Goal: Information Seeking & Learning: Learn about a topic

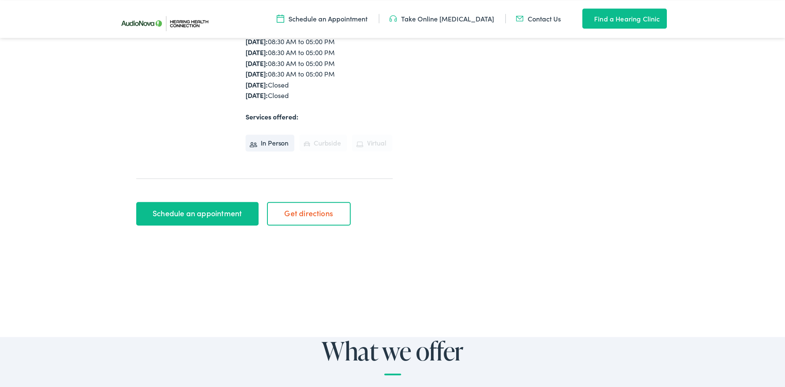
scroll to position [286, 0]
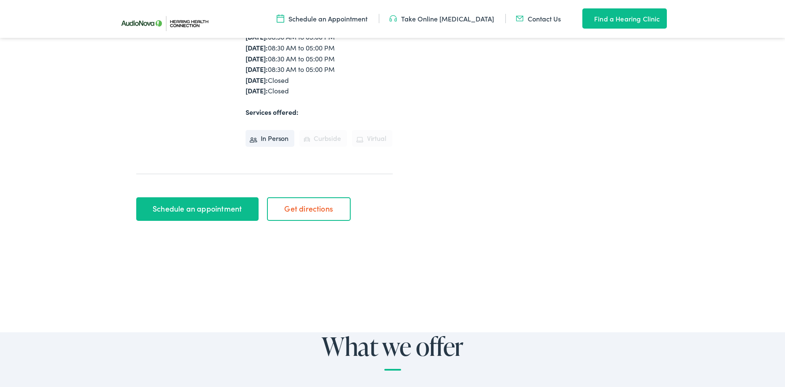
click at [199, 206] on link "Schedule an appointment" at bounding box center [197, 209] width 122 height 24
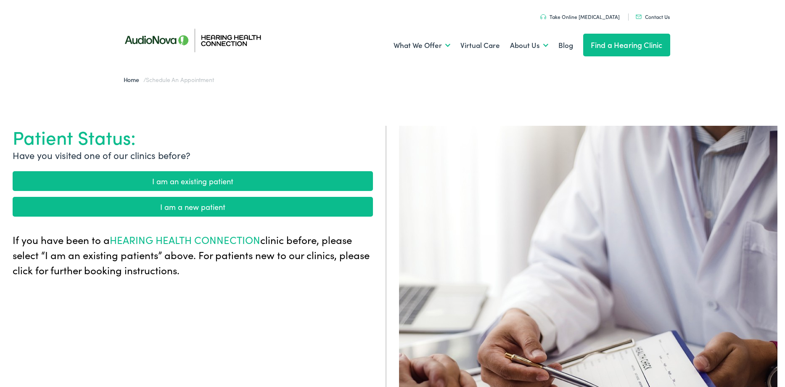
click at [196, 186] on link "I am an existing patient" at bounding box center [193, 181] width 360 height 20
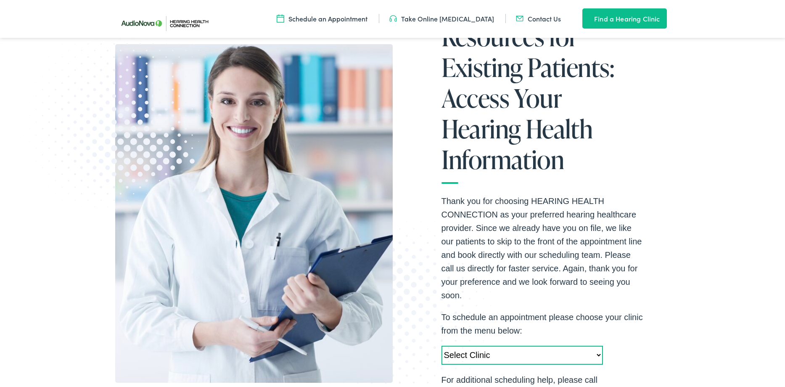
scroll to position [215, 0]
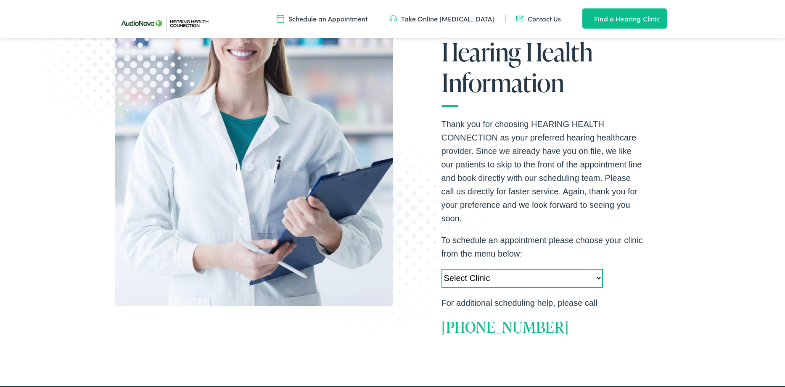
click at [442, 269] on select "Select Clinic Camp Hill-PA-AudioNova 355 N. 21st Street Newtown Square-PA-Audio…" at bounding box center [523, 278] width 162 height 19
select select "https://hhc.alpacaaudiology.com/locations/mcmurray-pa/"
click option "McMurray-PA-AudioNova 4050 Washington Road" at bounding box center [0, 0] width 0 height 0
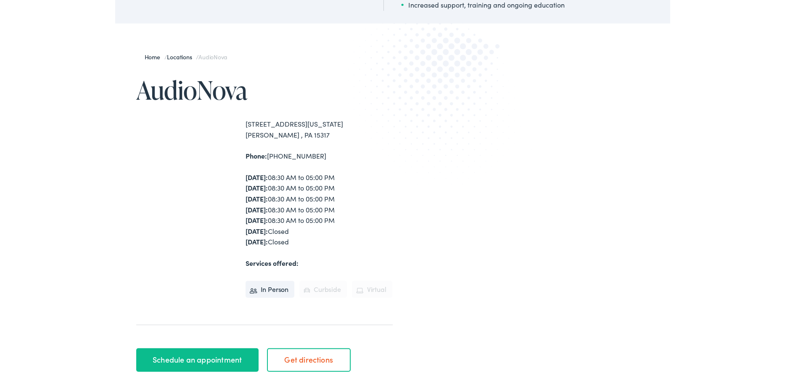
scroll to position [143, 0]
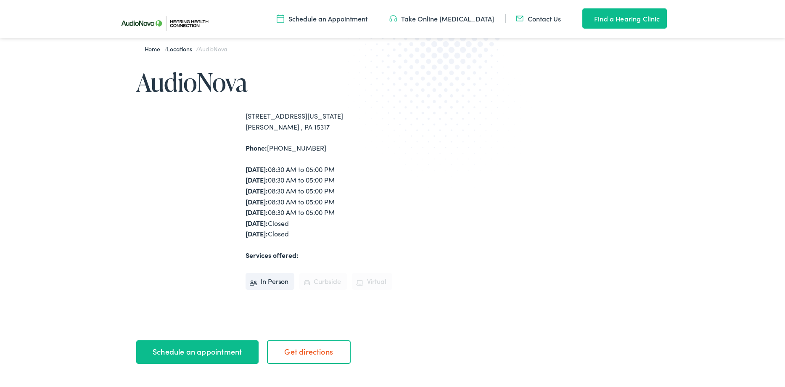
click at [200, 349] on link "Schedule an appointment" at bounding box center [197, 352] width 122 height 24
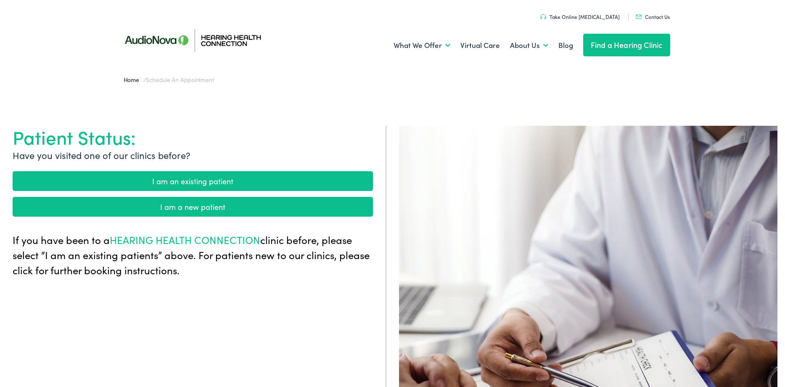
click at [211, 185] on link "I am an existing patient" at bounding box center [193, 181] width 360 height 20
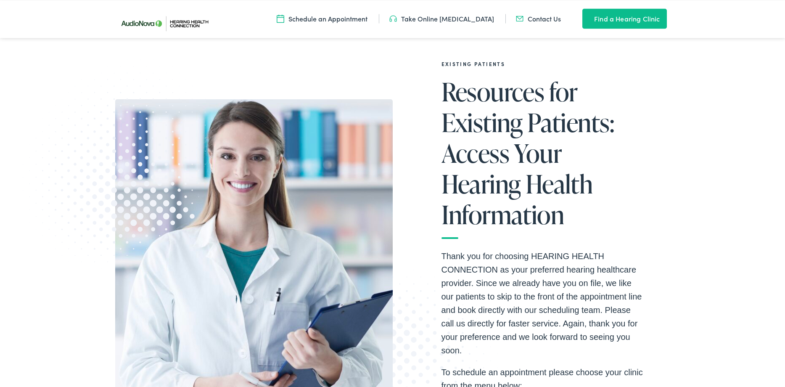
scroll to position [286, 0]
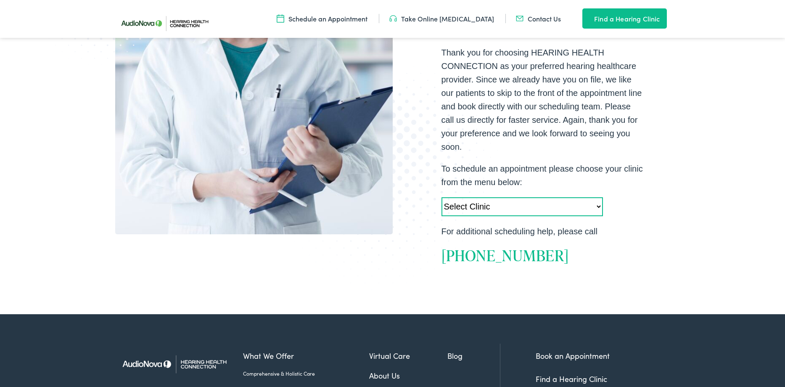
click at [442, 197] on select "Select Clinic Camp Hill-PA-AudioNova 355 N. 21st Street Newtown Square-PA-Audio…" at bounding box center [523, 206] width 162 height 19
select select "https://hhc.alpacaaudiology.com/locations/mcmurray-pa/"
click option "McMurray-PA-AudioNova 4050 Washington Road" at bounding box center [0, 0] width 0 height 0
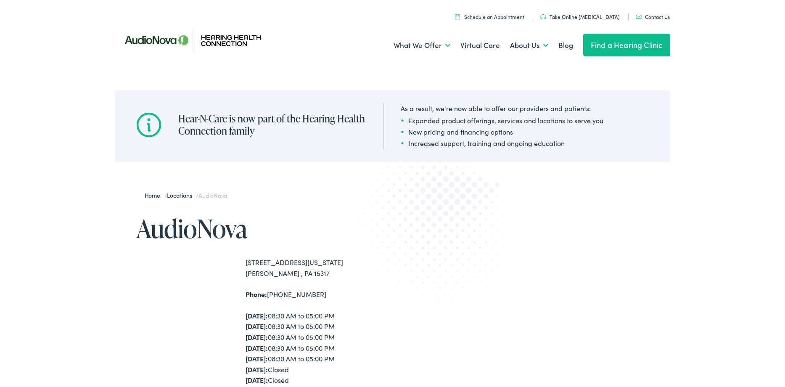
click at [495, 16] on link "Schedule an Appointment" at bounding box center [489, 16] width 69 height 7
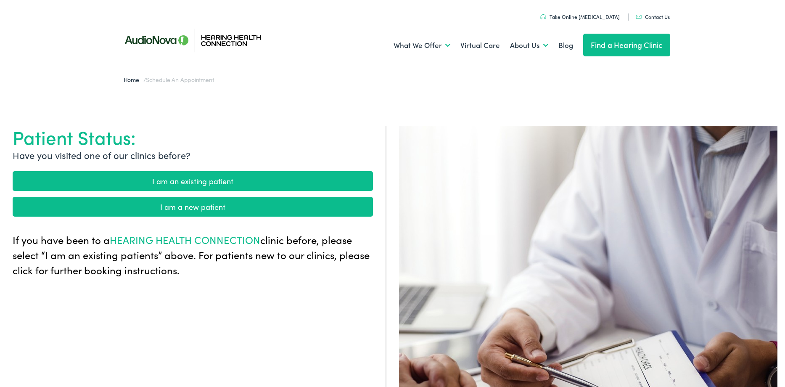
click at [208, 180] on link "I am an existing patient" at bounding box center [193, 181] width 360 height 20
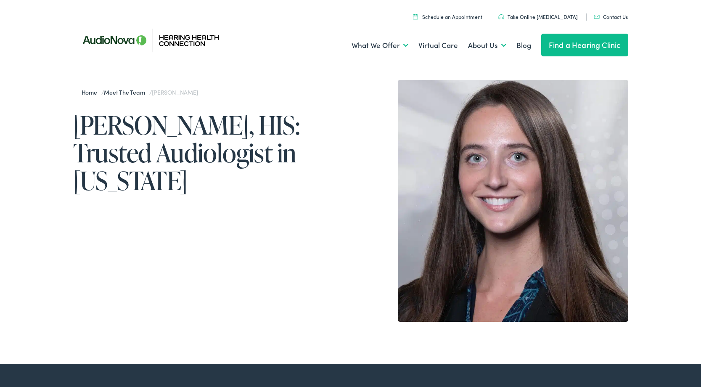
click at [534, 17] on link "Take Online [MEDICAL_DATA]" at bounding box center [537, 16] width 79 height 7
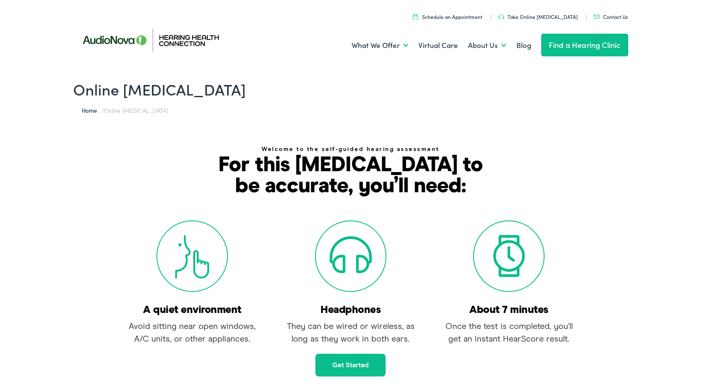
scroll to position [72, 0]
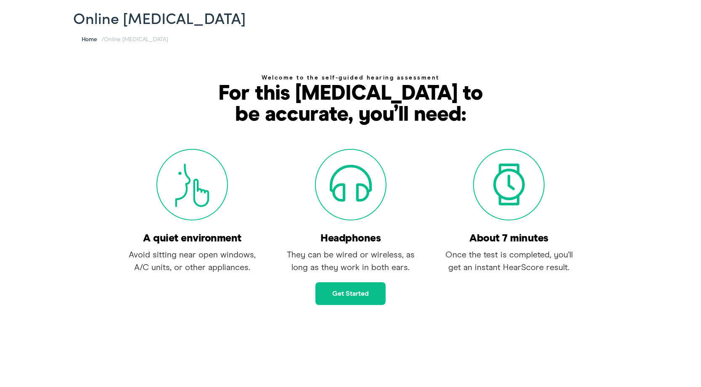
click at [341, 292] on link "Get started" at bounding box center [350, 293] width 70 height 23
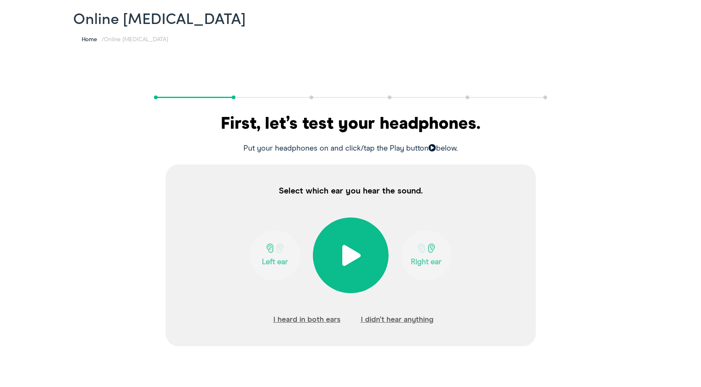
click at [349, 256] on span at bounding box center [350, 255] width 21 height 21
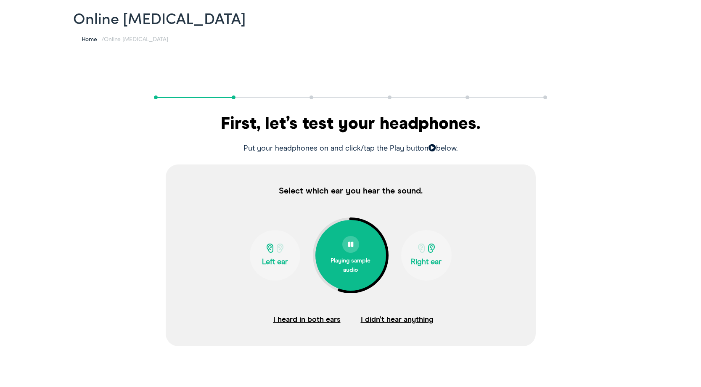
click at [279, 252] on span at bounding box center [280, 248] width 11 height 9
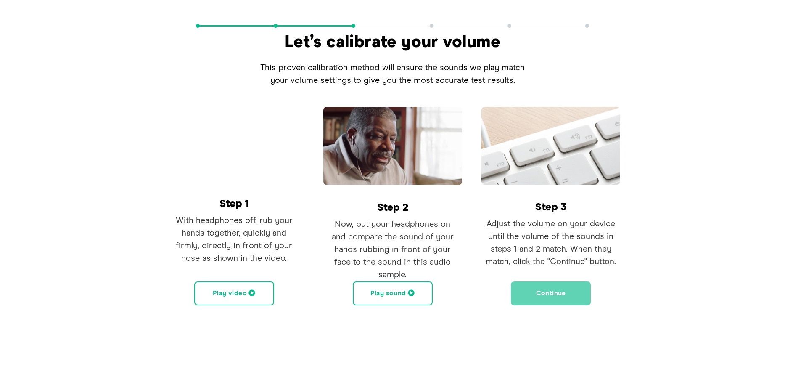
scroll to position [0, 0]
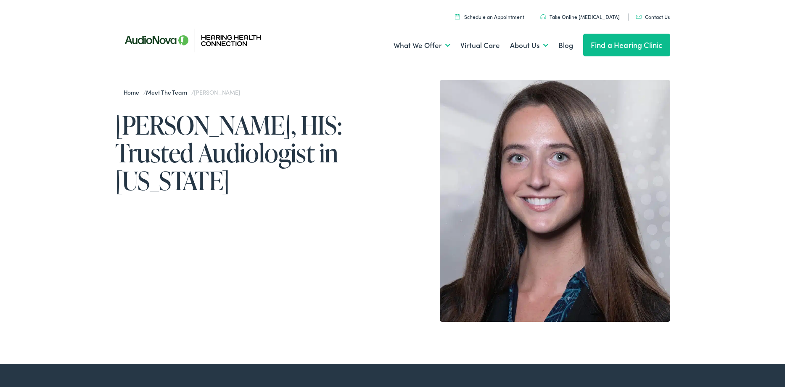
click at [570, 15] on link "Take Online [MEDICAL_DATA]" at bounding box center [579, 16] width 79 height 7
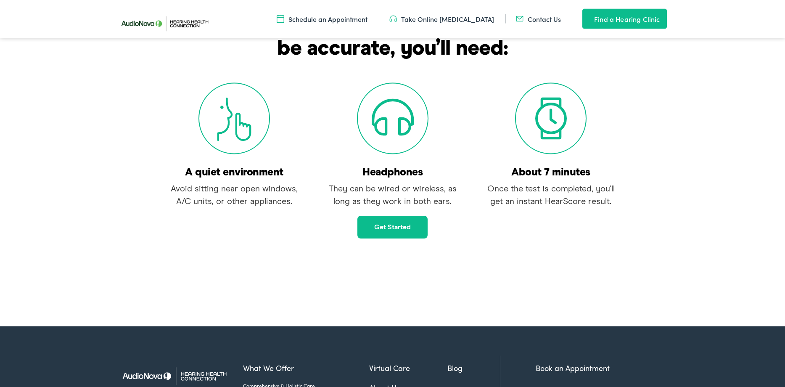
scroll to position [143, 0]
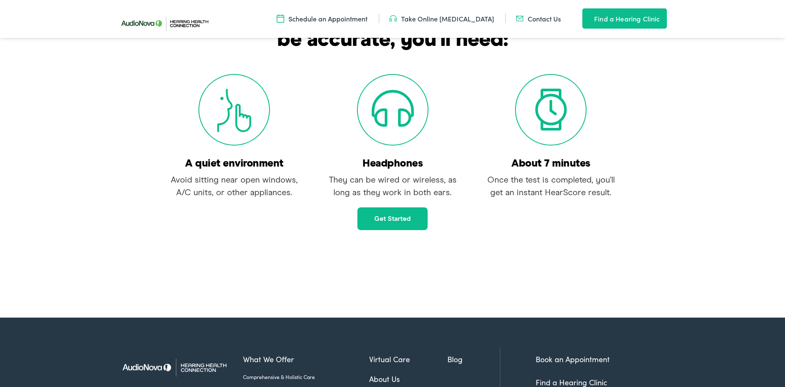
click at [379, 217] on link "Get started" at bounding box center [393, 218] width 70 height 23
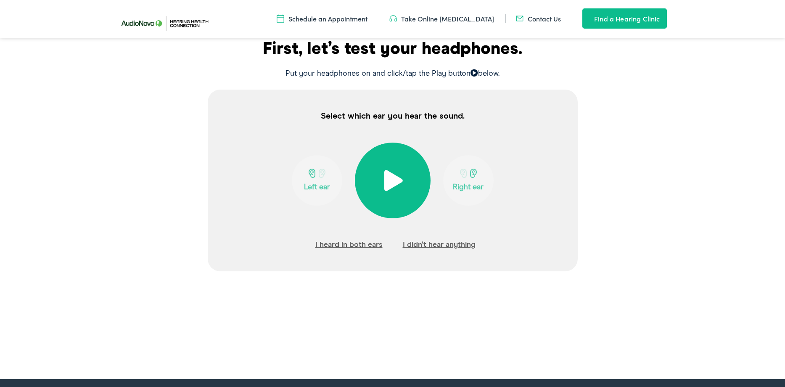
click at [389, 181] on span at bounding box center [392, 180] width 21 height 21
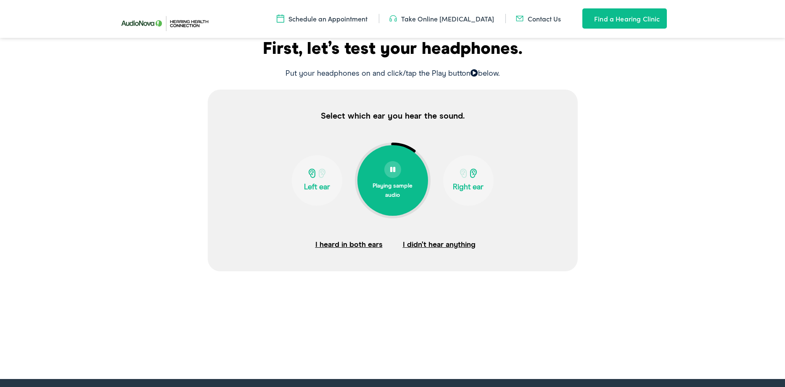
click at [391, 167] on span at bounding box center [392, 170] width 5 height 6
click at [389, 179] on span at bounding box center [392, 180] width 21 height 21
click at [315, 178] on div at bounding box center [316, 174] width 45 height 11
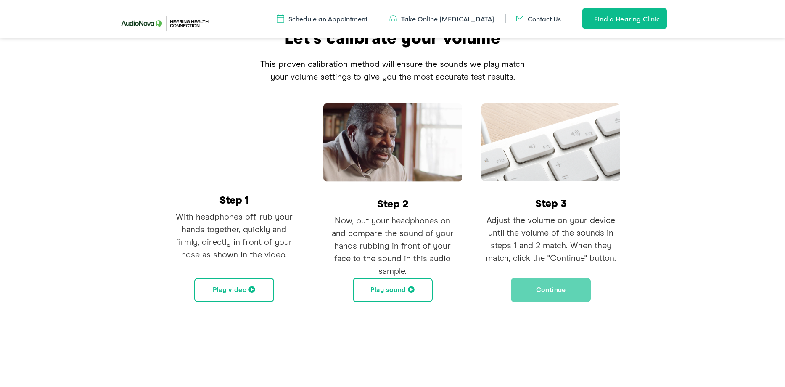
click at [240, 289] on button "Play video" at bounding box center [234, 290] width 80 height 24
click at [388, 289] on button "Play sound" at bounding box center [393, 290] width 80 height 24
click at [388, 293] on button "Pause sound" at bounding box center [393, 290] width 80 height 24
click at [554, 289] on button "Continue" at bounding box center [551, 290] width 80 height 24
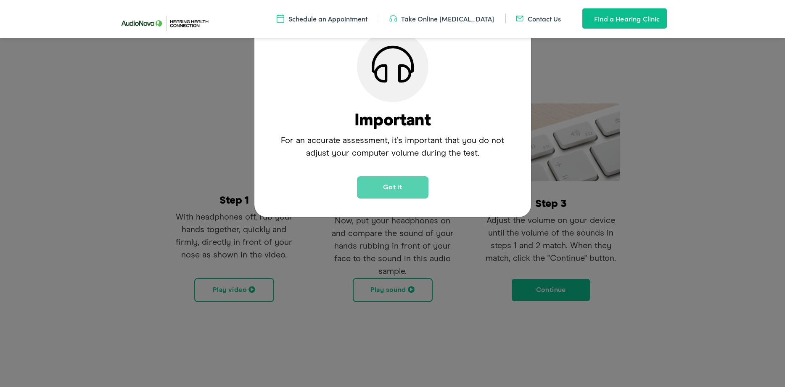
click at [403, 185] on button "Got it" at bounding box center [393, 187] width 72 height 22
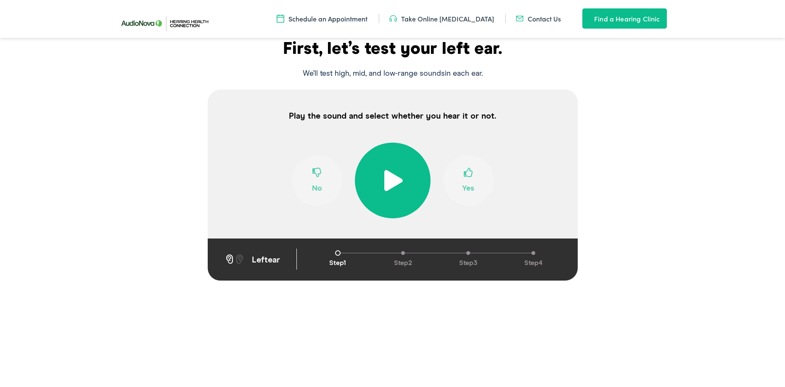
click at [389, 181] on span at bounding box center [392, 180] width 21 height 21
click at [469, 174] on span at bounding box center [468, 176] width 9 height 16
click at [467, 174] on span at bounding box center [468, 176] width 9 height 16
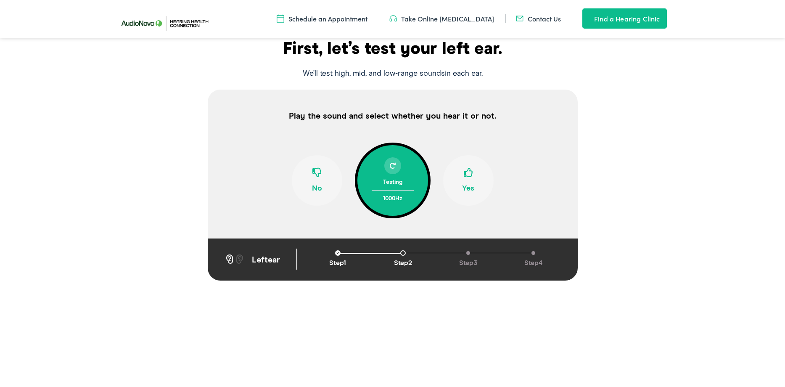
click at [467, 174] on span at bounding box center [468, 176] width 9 height 16
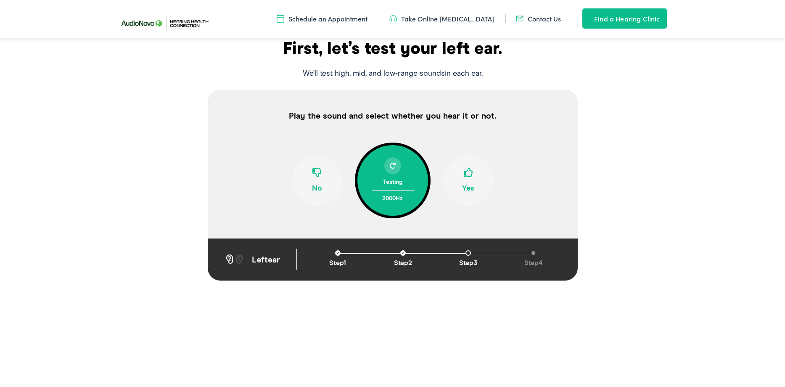
click at [467, 174] on span at bounding box center [468, 176] width 9 height 16
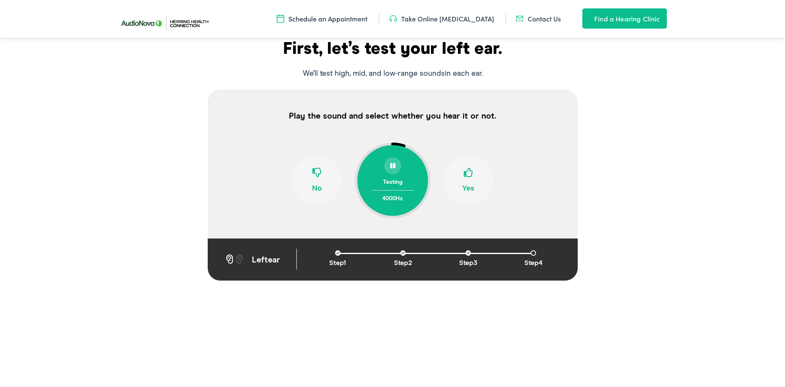
click at [470, 173] on span at bounding box center [468, 176] width 9 height 16
click at [469, 173] on span at bounding box center [468, 176] width 9 height 16
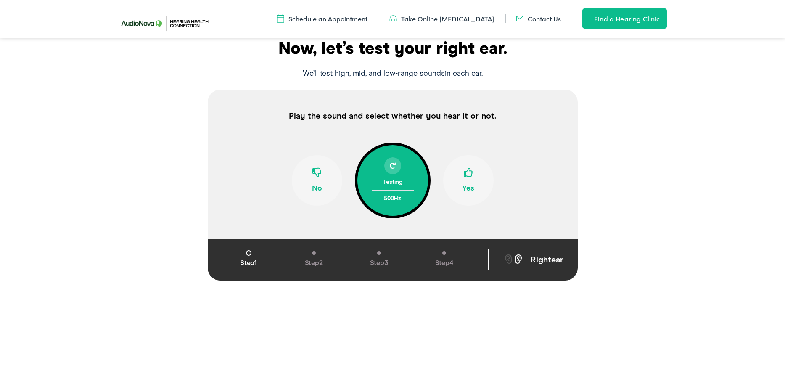
click at [469, 173] on span at bounding box center [468, 176] width 9 height 16
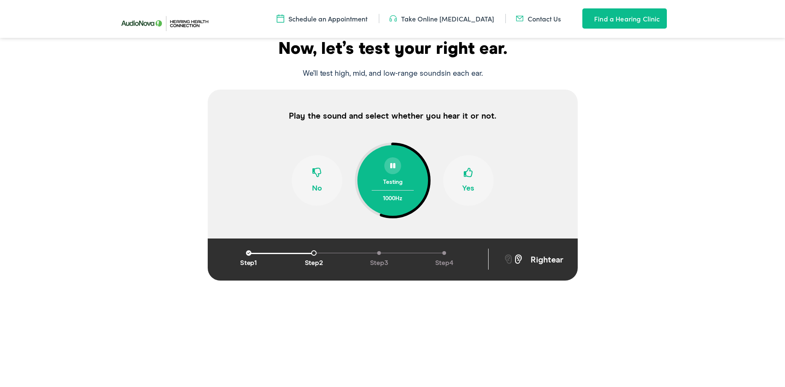
click at [469, 173] on span at bounding box center [468, 176] width 9 height 16
click at [469, 172] on span at bounding box center [468, 176] width 9 height 16
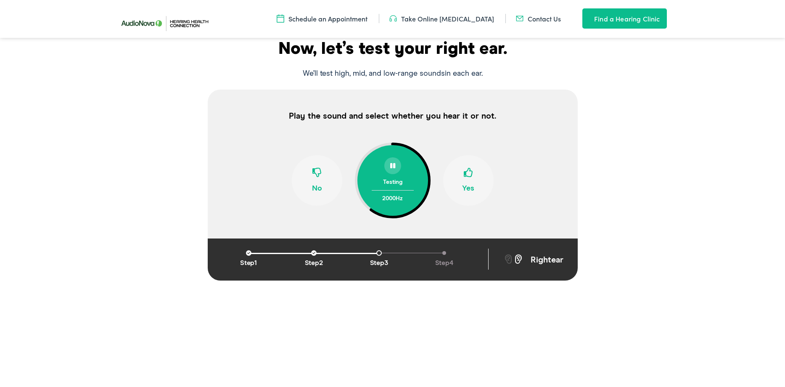
click at [469, 172] on span at bounding box center [468, 176] width 9 height 16
click at [468, 172] on span at bounding box center [468, 176] width 9 height 16
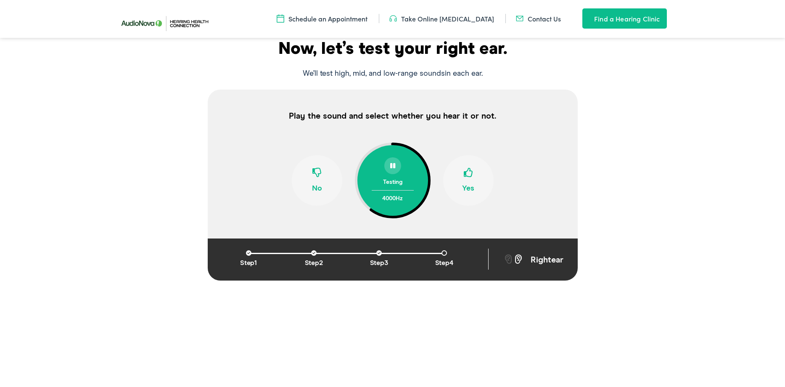
click at [468, 172] on span at bounding box center [468, 176] width 9 height 16
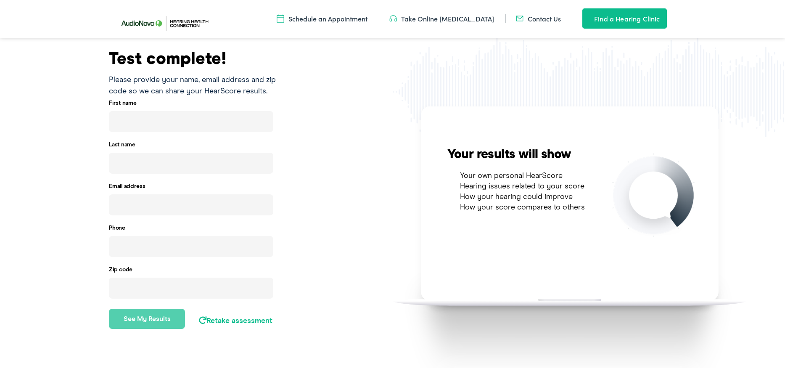
type input "[PERSON_NAME]"
type input "[EMAIL_ADDRESS][DOMAIN_NAME]"
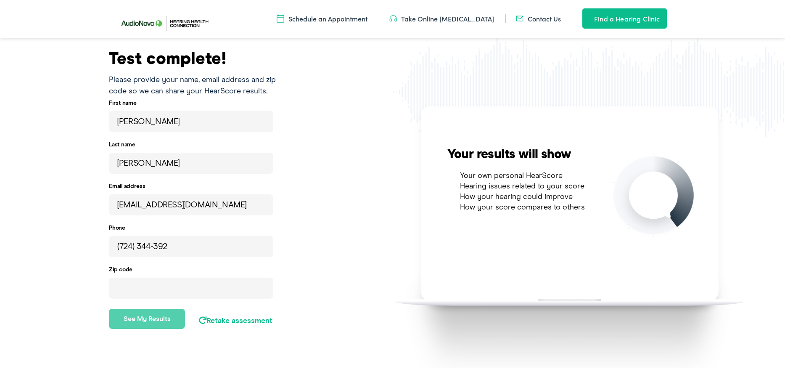
type input "[PHONE_NUMBER]"
type input "15317"
click at [155, 316] on button "See my results" at bounding box center [147, 319] width 76 height 20
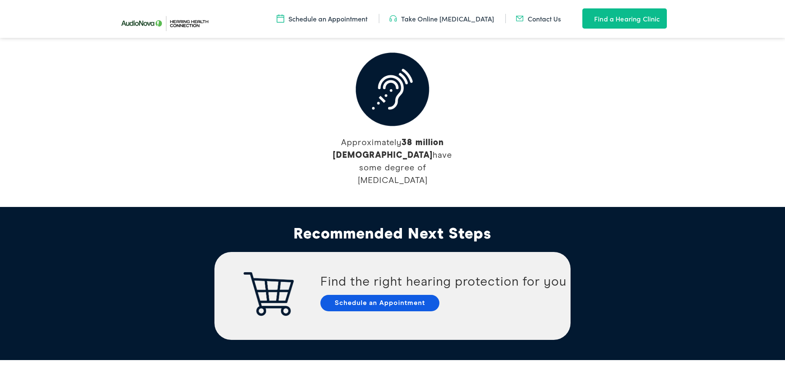
scroll to position [1430, 0]
